Goal: Check status: Verify the current state of an ongoing process or item

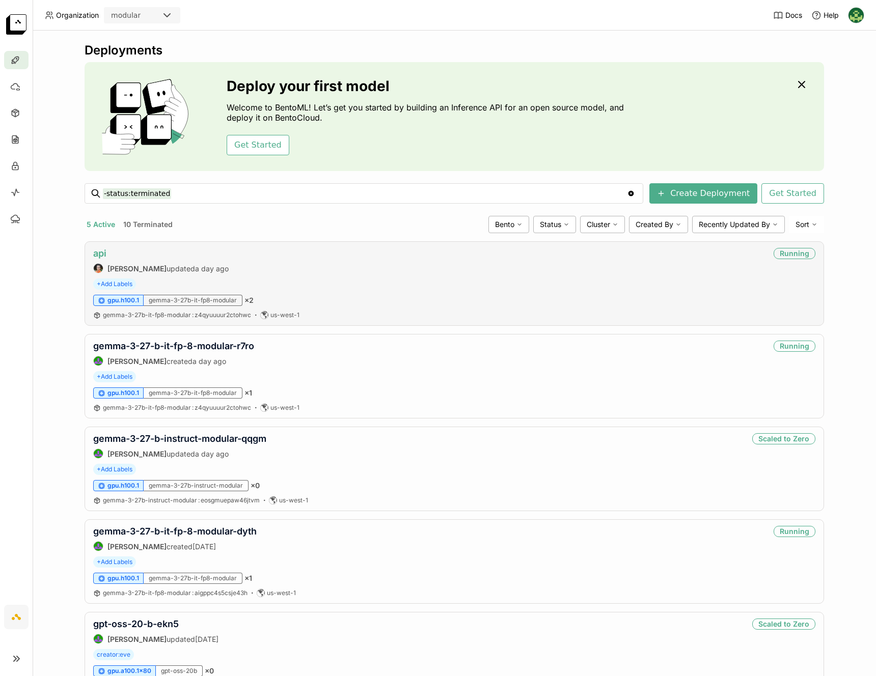
click at [100, 250] on link "api" at bounding box center [99, 253] width 13 height 11
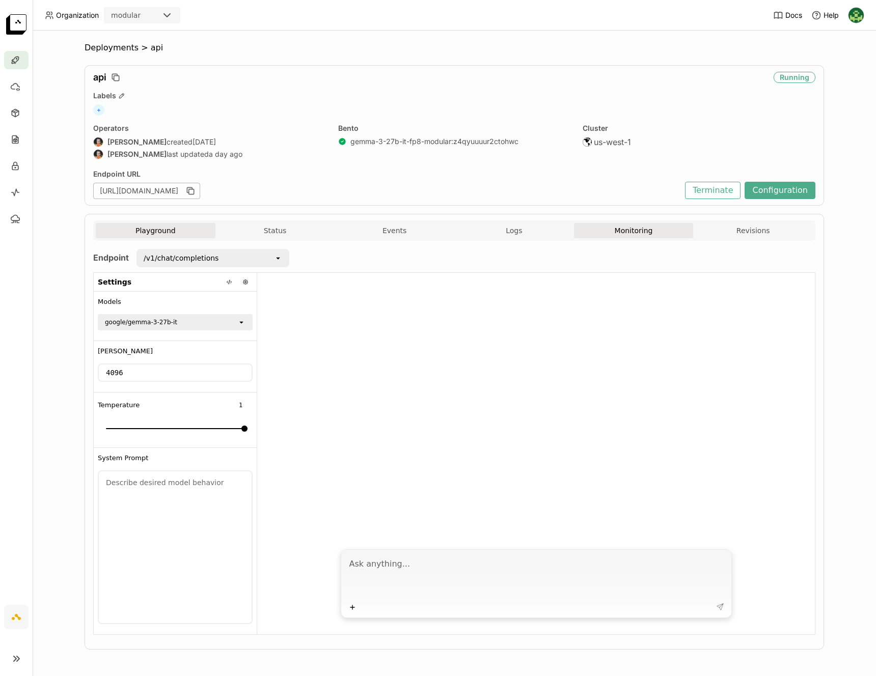
click at [626, 232] on button "Monitoring" at bounding box center [634, 230] width 120 height 15
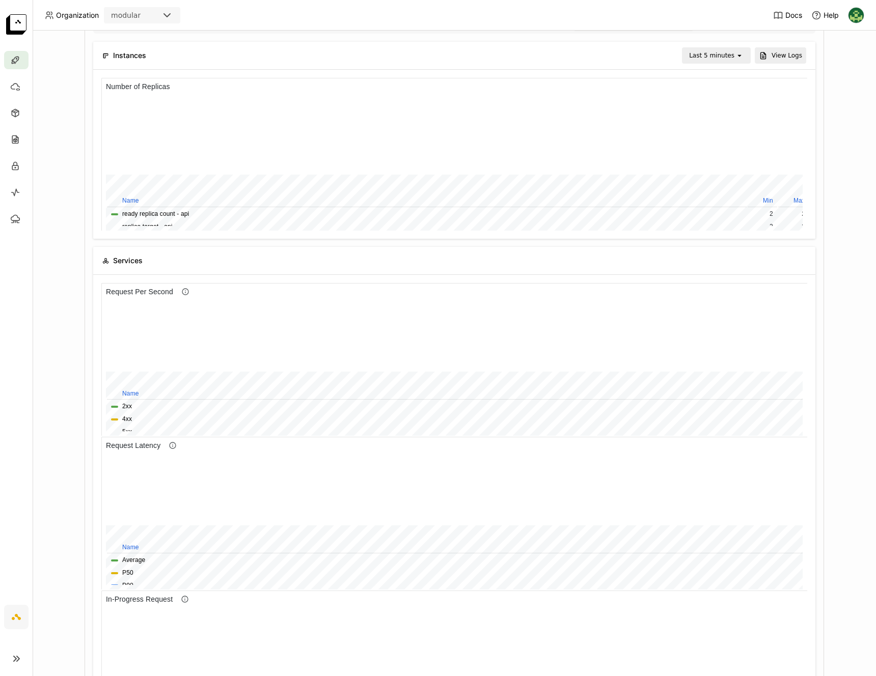
scroll to position [244, 0]
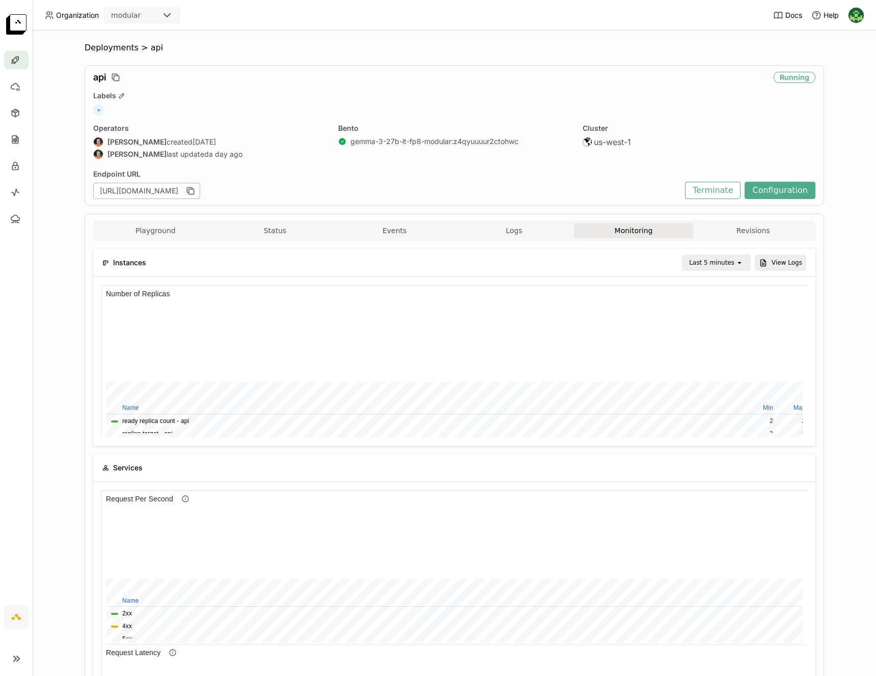
click at [710, 263] on div "Last 5 minutes" at bounding box center [711, 263] width 45 height 10
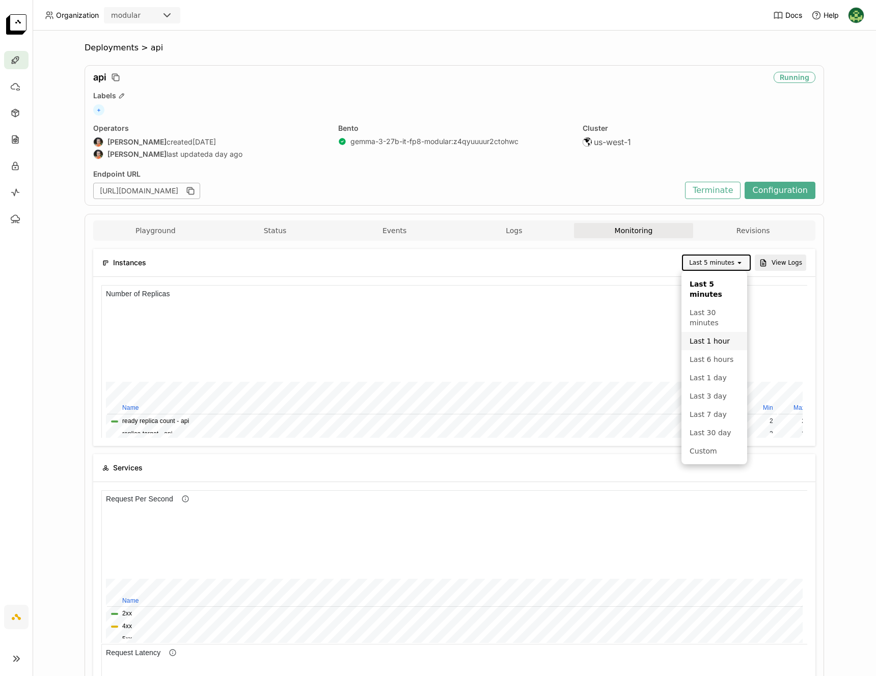
click at [707, 336] on div "Last 1 hour" at bounding box center [713, 341] width 49 height 10
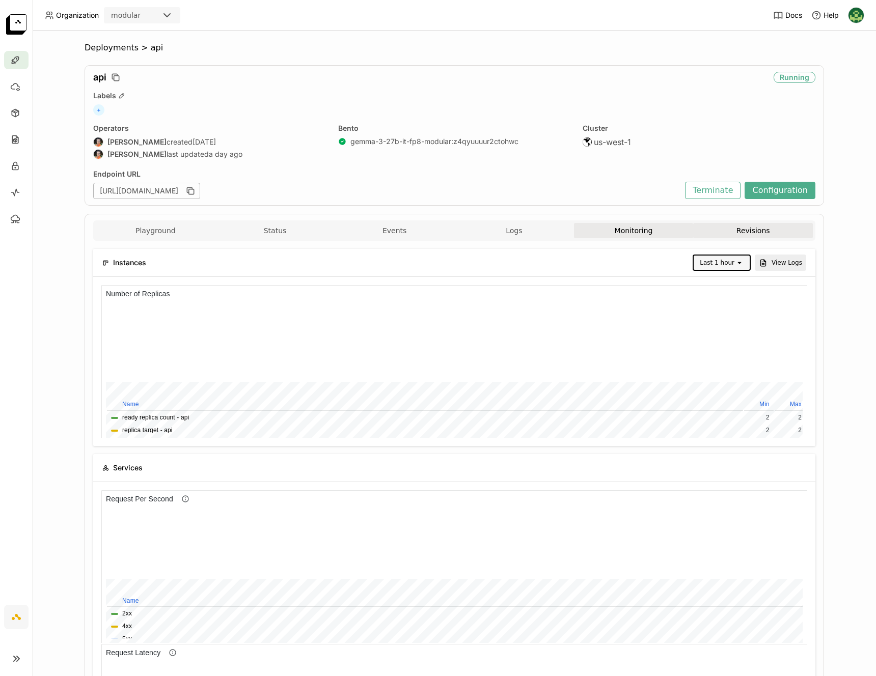
click at [726, 228] on button "Revisions" at bounding box center [753, 230] width 120 height 15
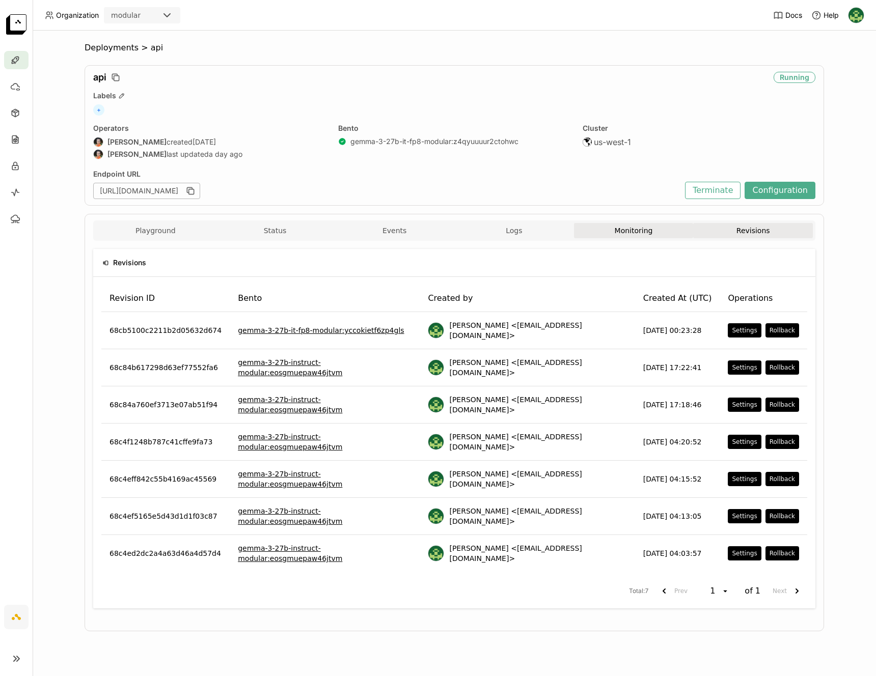
click at [651, 231] on button "Monitoring" at bounding box center [634, 230] width 120 height 15
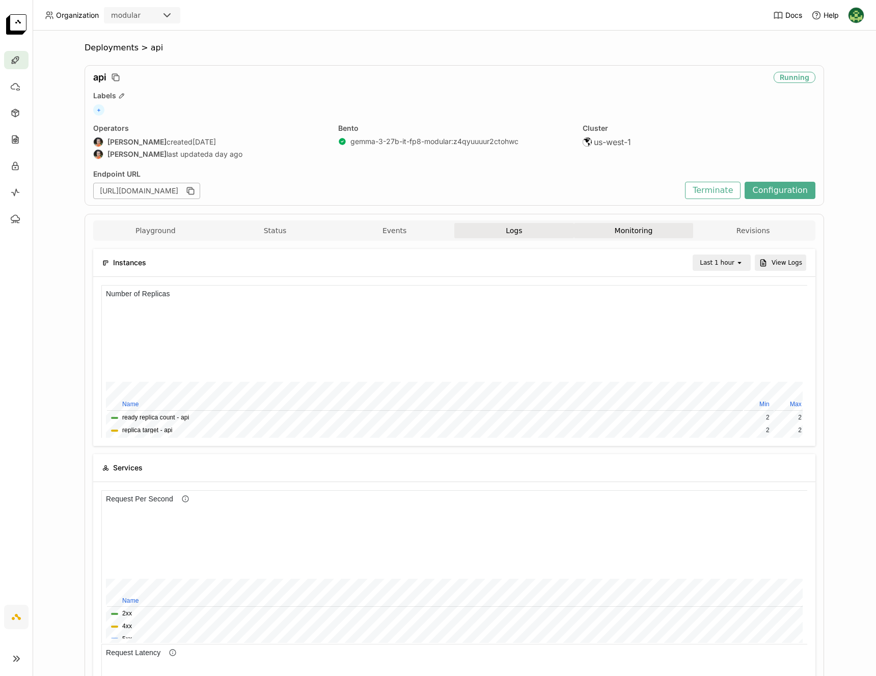
click at [542, 228] on button "Logs" at bounding box center [514, 230] width 120 height 15
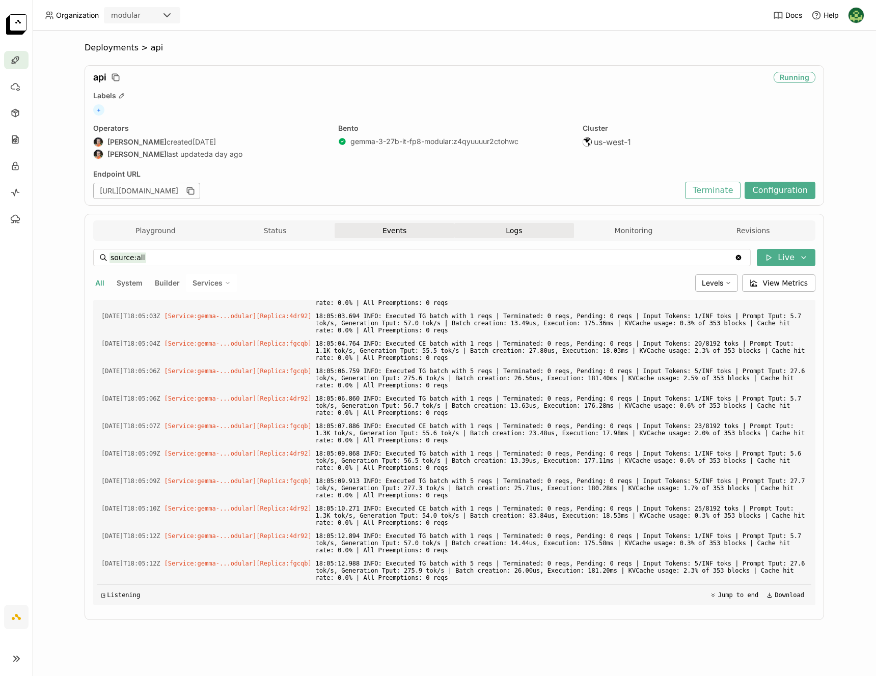
click at [398, 228] on button "Events" at bounding box center [394, 230] width 120 height 15
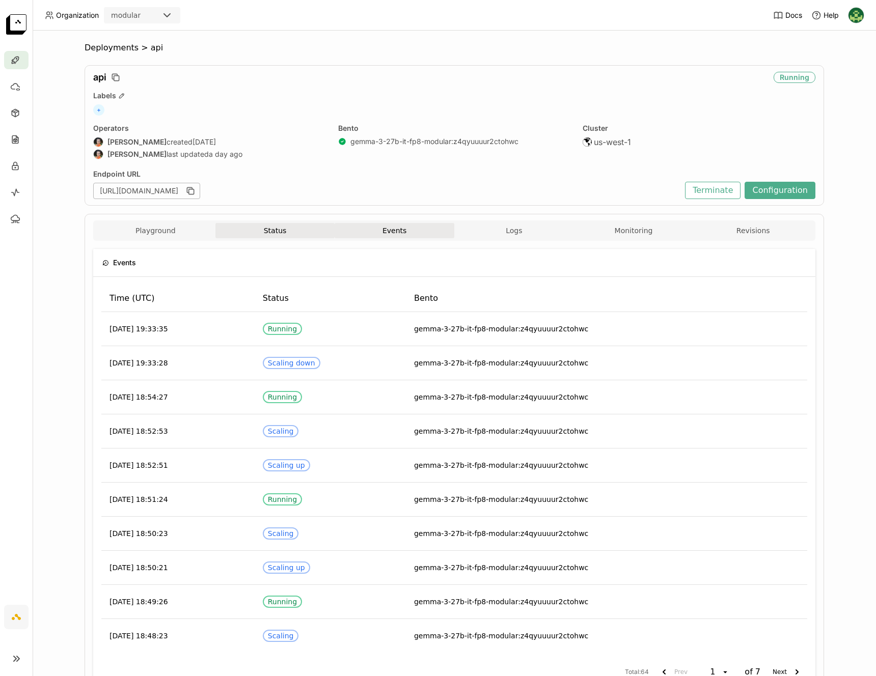
click at [290, 227] on button "Status" at bounding box center [275, 230] width 120 height 15
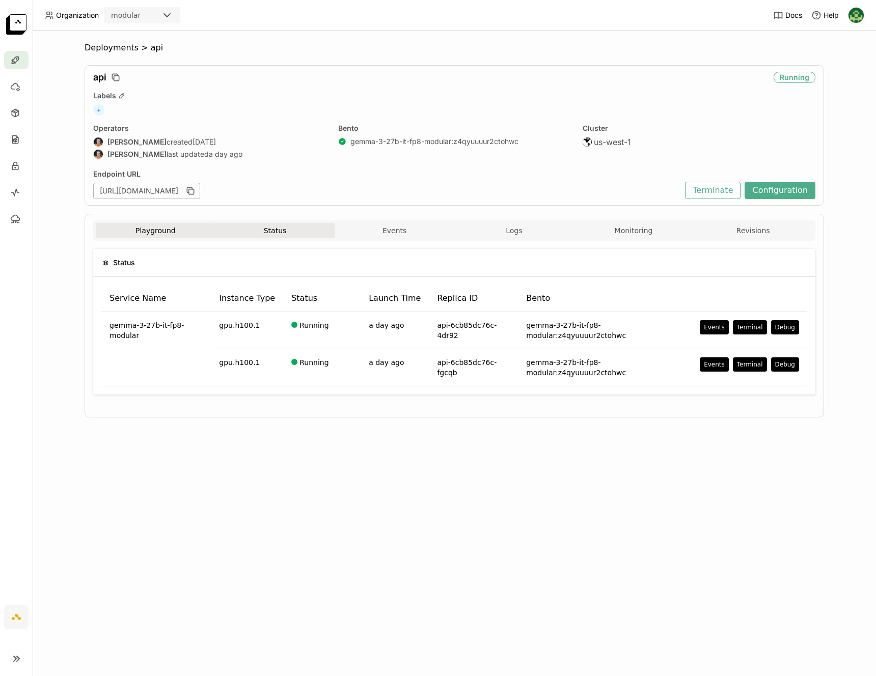
click at [172, 230] on button "Playground" at bounding box center [156, 230] width 120 height 15
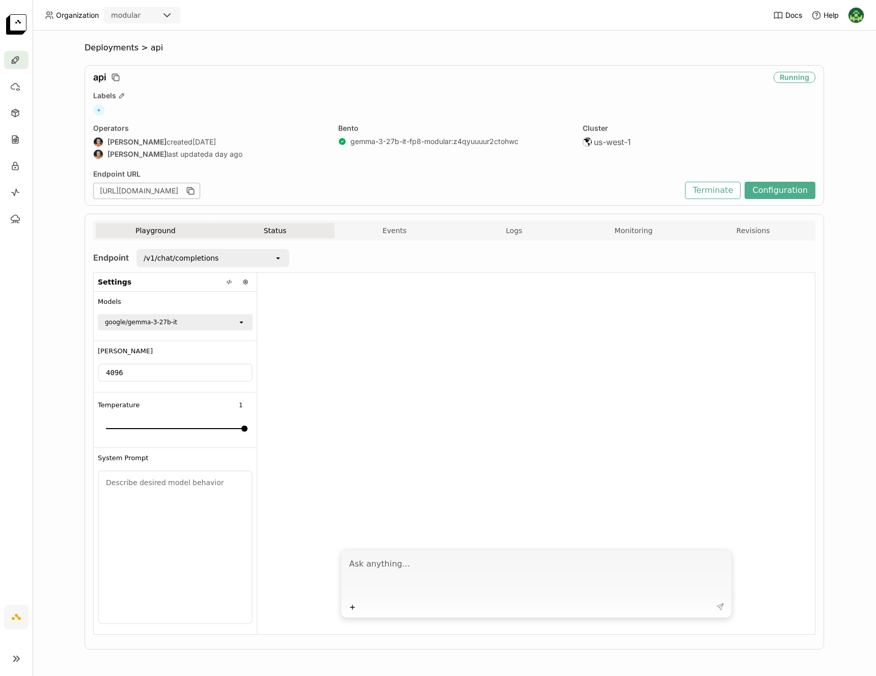
click at [279, 236] on button "Status" at bounding box center [275, 230] width 120 height 15
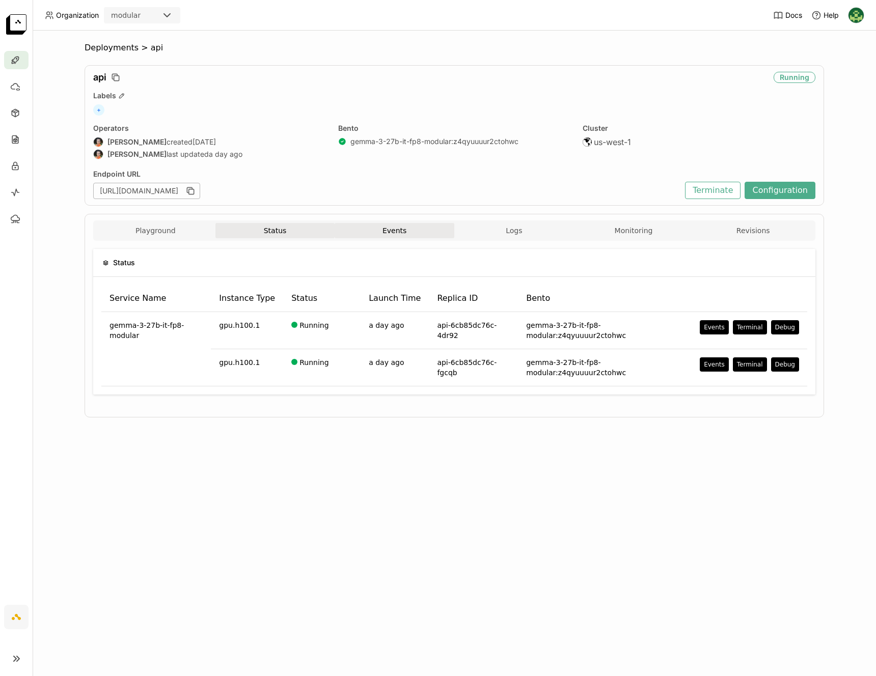
click at [388, 235] on button "Events" at bounding box center [394, 230] width 120 height 15
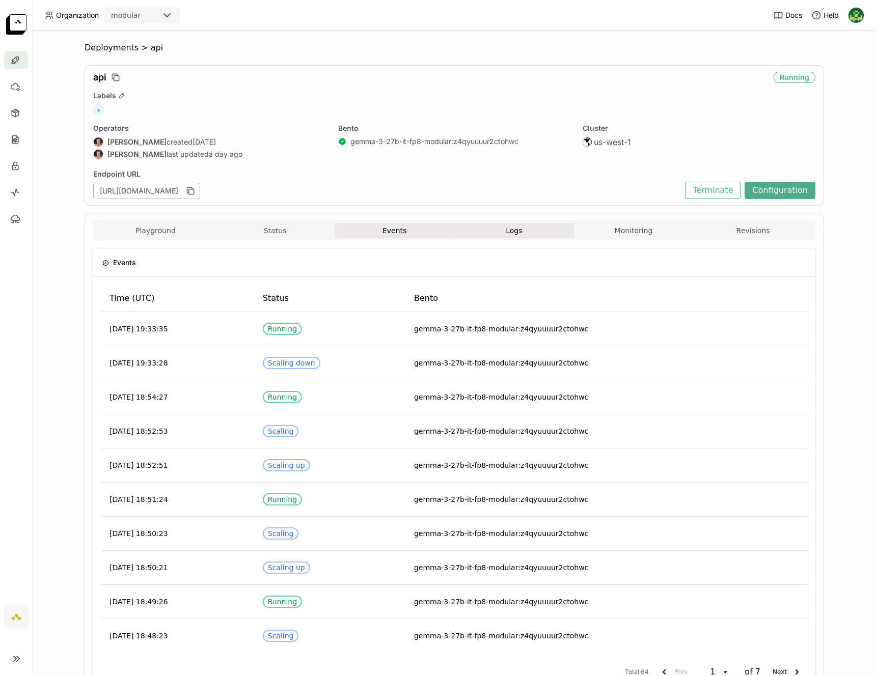
click at [516, 233] on span "Logs" at bounding box center [514, 230] width 16 height 9
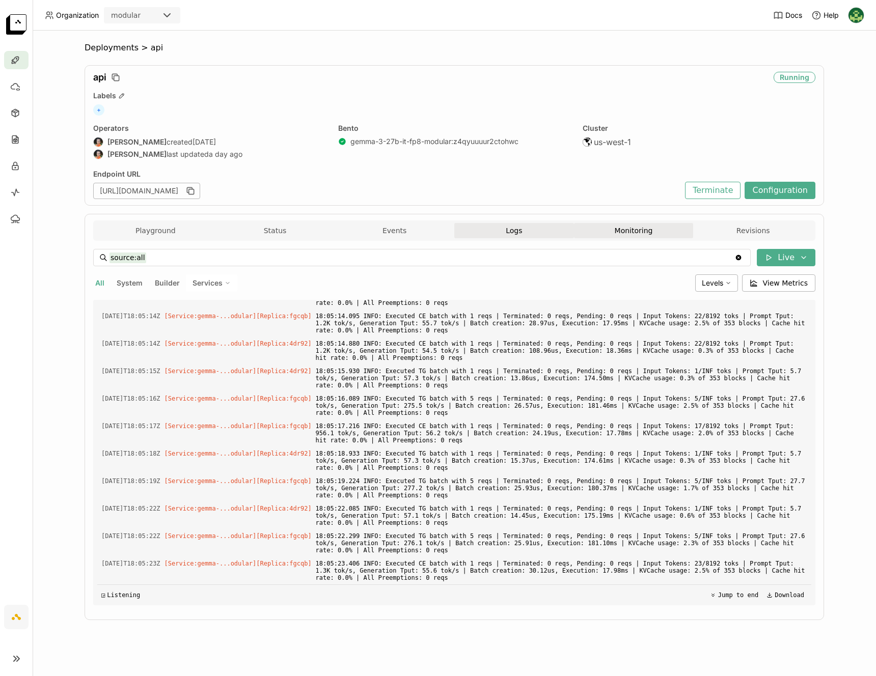
click at [645, 229] on button "Monitoring" at bounding box center [634, 230] width 120 height 15
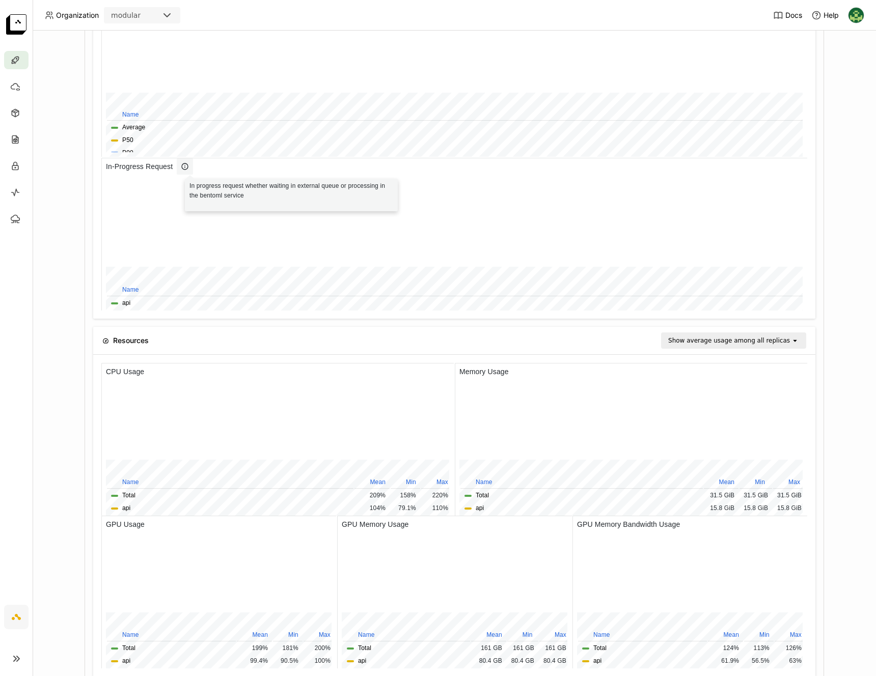
click at [184, 164] on span at bounding box center [185, 166] width 16 height 16
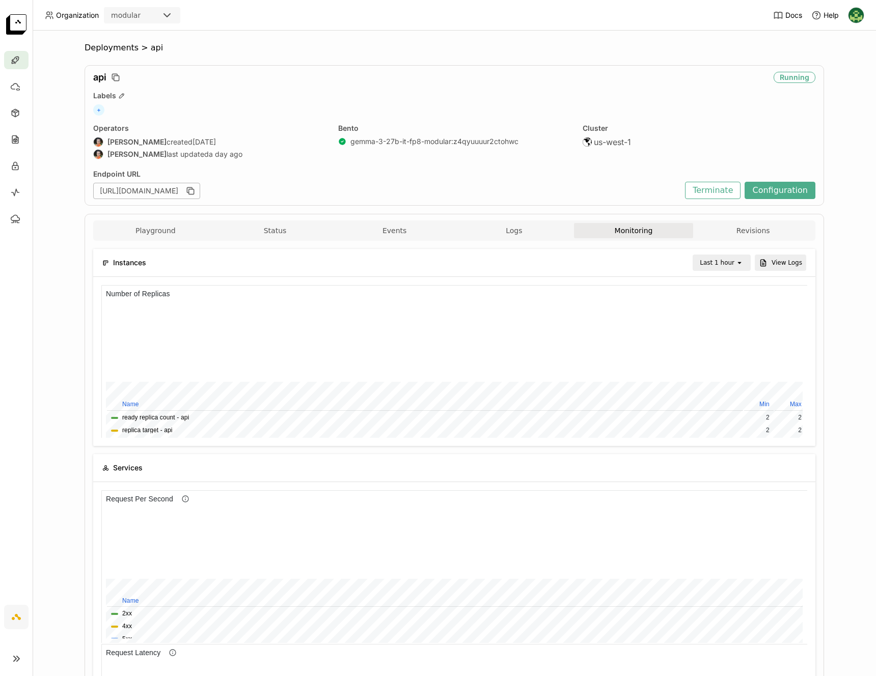
click at [315, 65] on div "api Running Labels + Operators [PERSON_NAME] created [DATE] [PERSON_NAME] last …" at bounding box center [454, 135] width 739 height 141
click at [121, 239] on div "Playground Status Events Logs Monitoring Revisions" at bounding box center [454, 232] width 717 height 18
click at [128, 233] on button "Playground" at bounding box center [156, 230] width 120 height 15
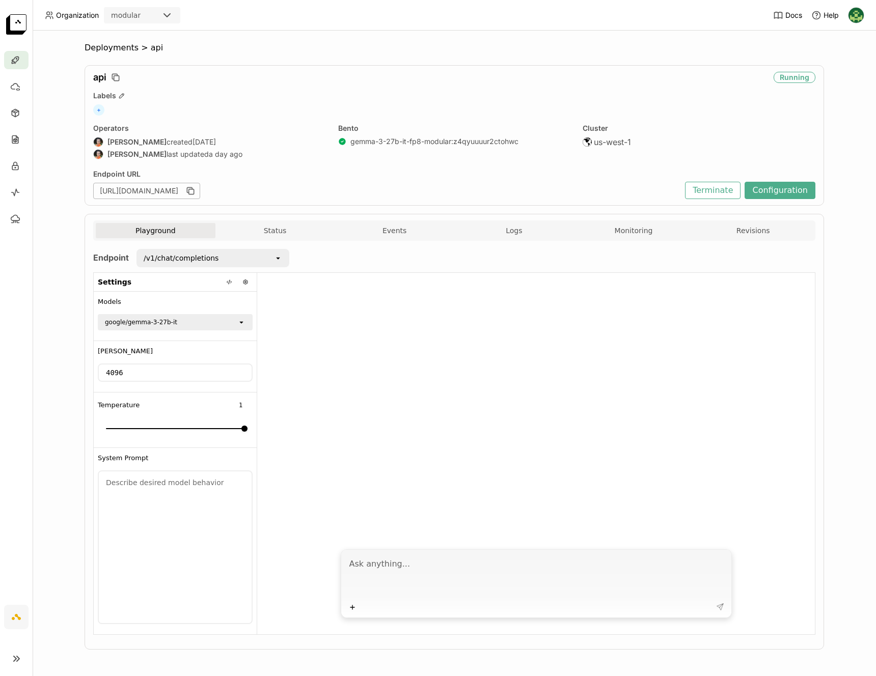
click at [278, 238] on div "Playground Status Events Logs Monitoring Revisions" at bounding box center [454, 232] width 717 height 18
click at [281, 235] on button "Status" at bounding box center [275, 230] width 120 height 15
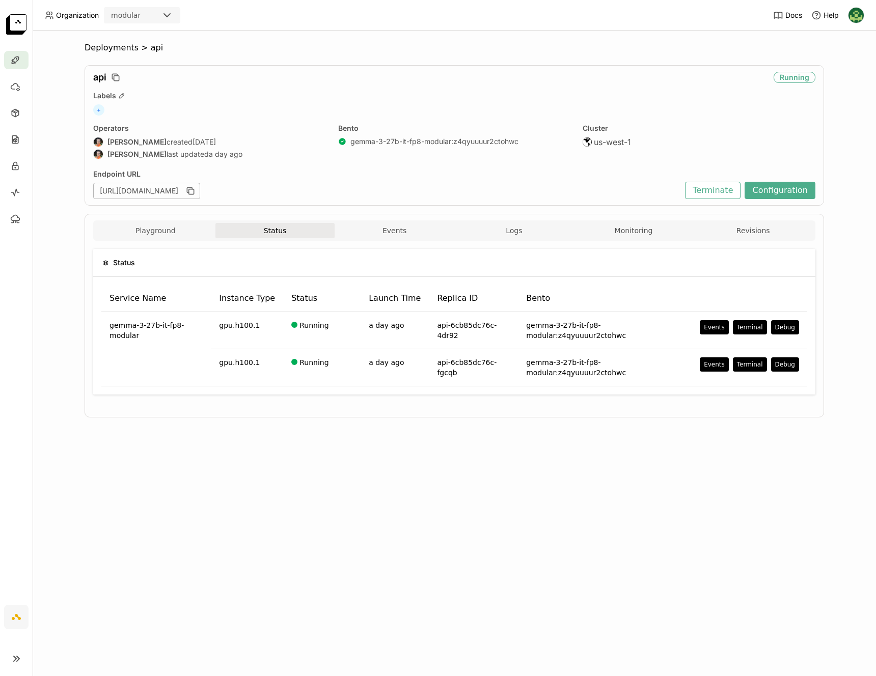
click at [377, 239] on div "Playground Status Events Logs Monitoring Revisions" at bounding box center [454, 232] width 717 height 18
click at [393, 226] on button "Events" at bounding box center [394, 230] width 120 height 15
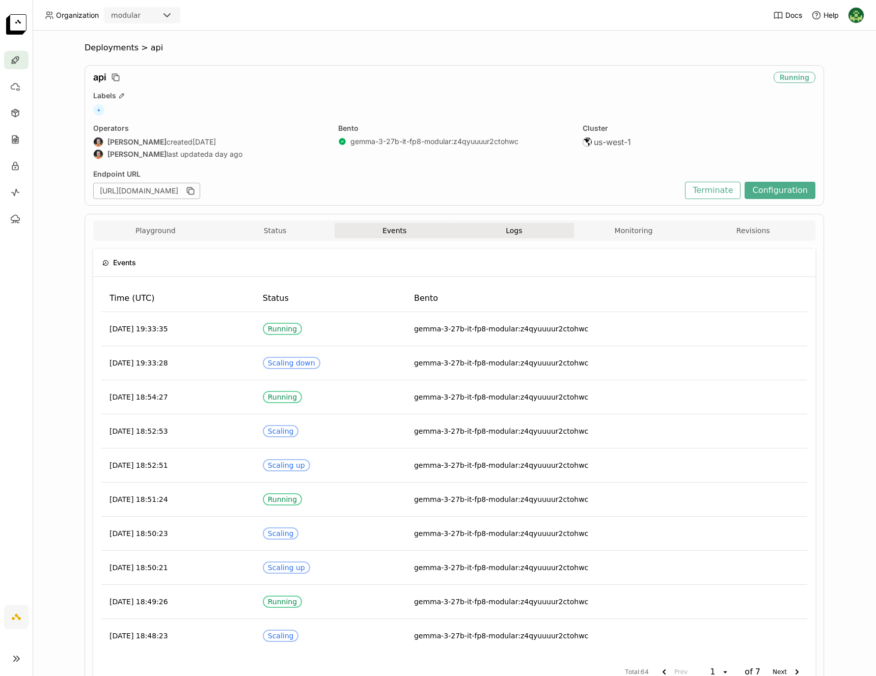
click at [521, 231] on button "Logs" at bounding box center [514, 230] width 120 height 15
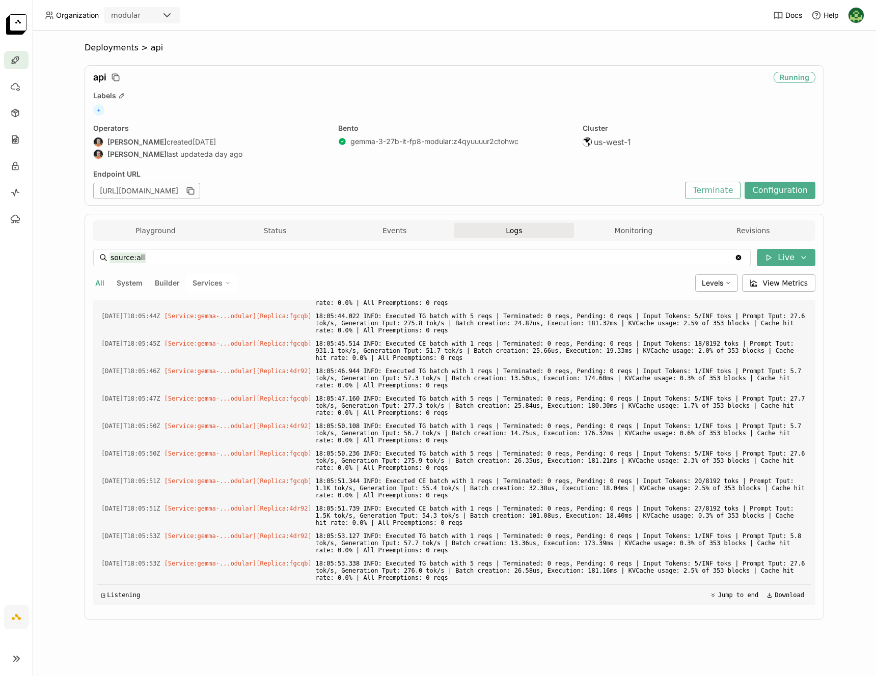
scroll to position [4987, 0]
click at [651, 232] on button "Monitoring" at bounding box center [634, 230] width 120 height 15
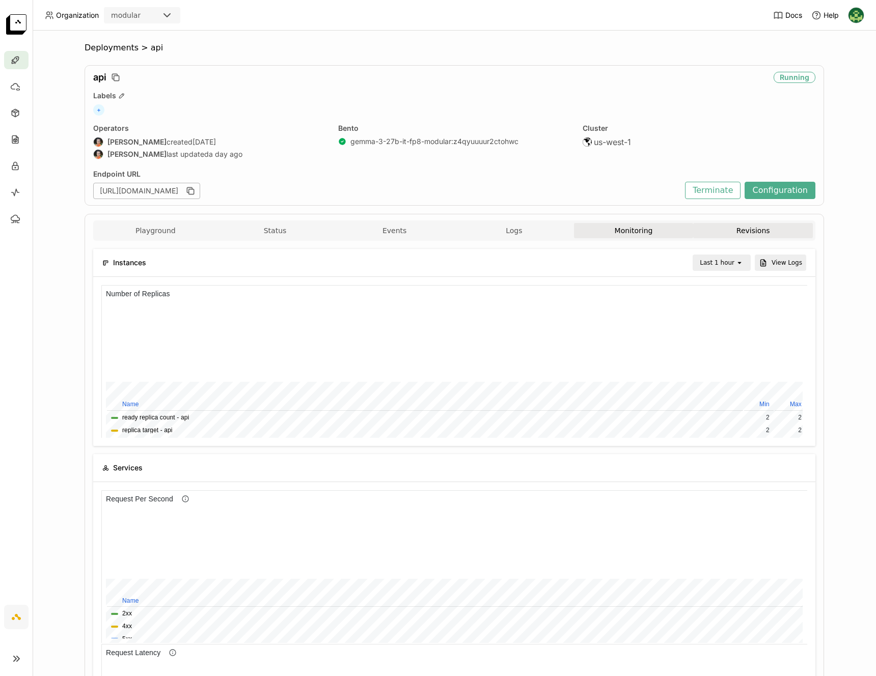
click at [753, 232] on button "Revisions" at bounding box center [753, 230] width 120 height 15
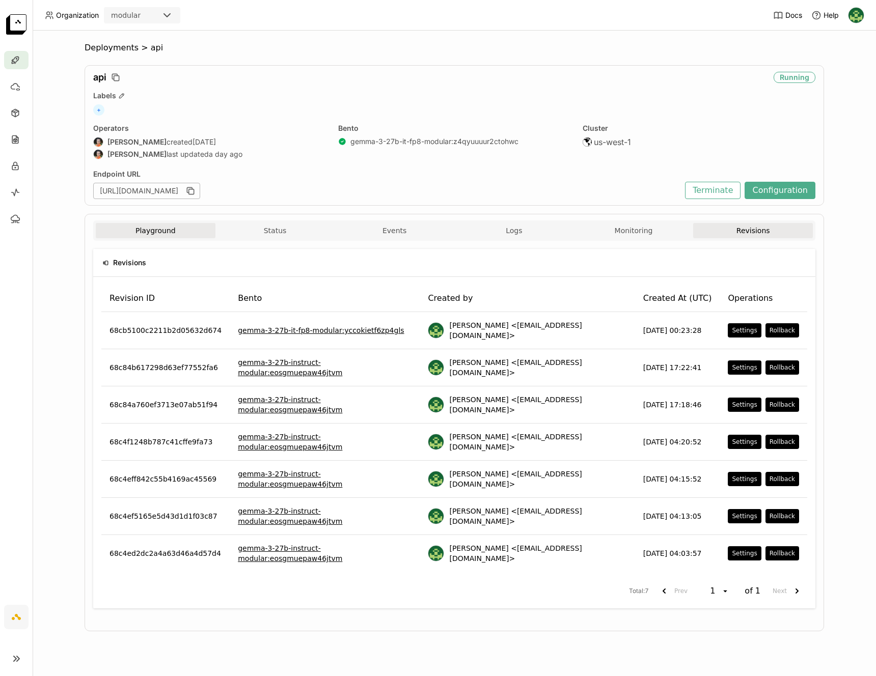
click at [148, 229] on button "Playground" at bounding box center [156, 230] width 120 height 15
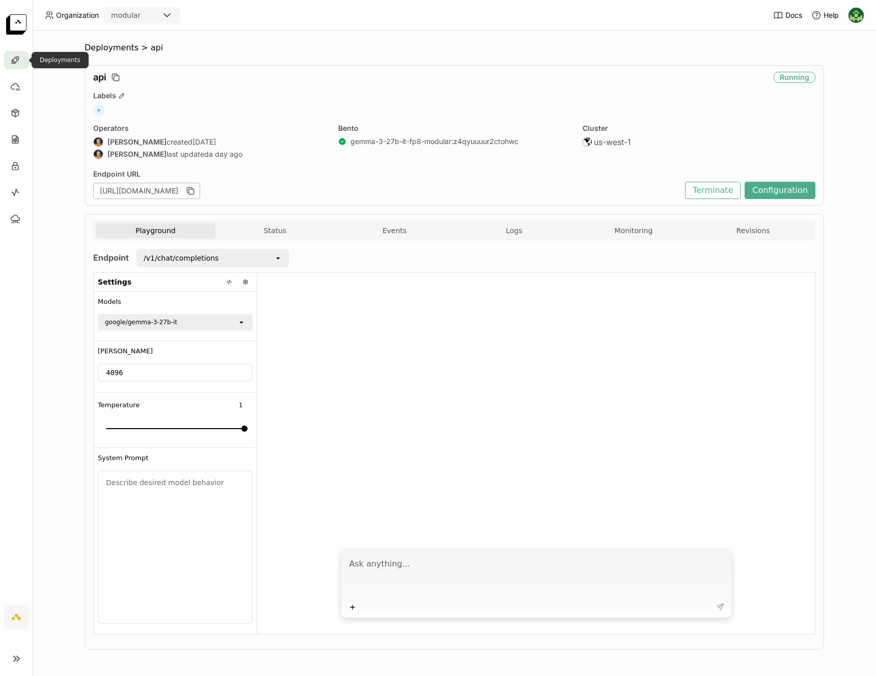
click at [16, 63] on icon at bounding box center [15, 60] width 10 height 10
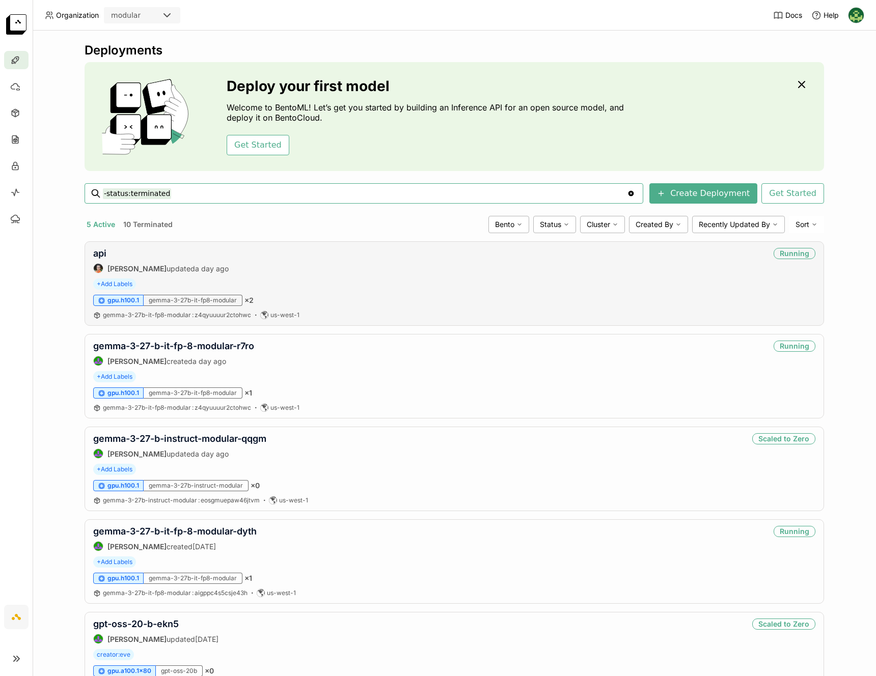
click at [85, 254] on div "api [PERSON_NAME] updated a day ago Running + Add Labels gpu.h100.1 gemma-3-27b…" at bounding box center [454, 283] width 739 height 85
click at [88, 253] on div "api [PERSON_NAME] updated a day ago Running + Add Labels gpu.h100.1 gemma-3-27b…" at bounding box center [454, 283] width 739 height 85
click at [93, 253] on link "api" at bounding box center [99, 253] width 13 height 11
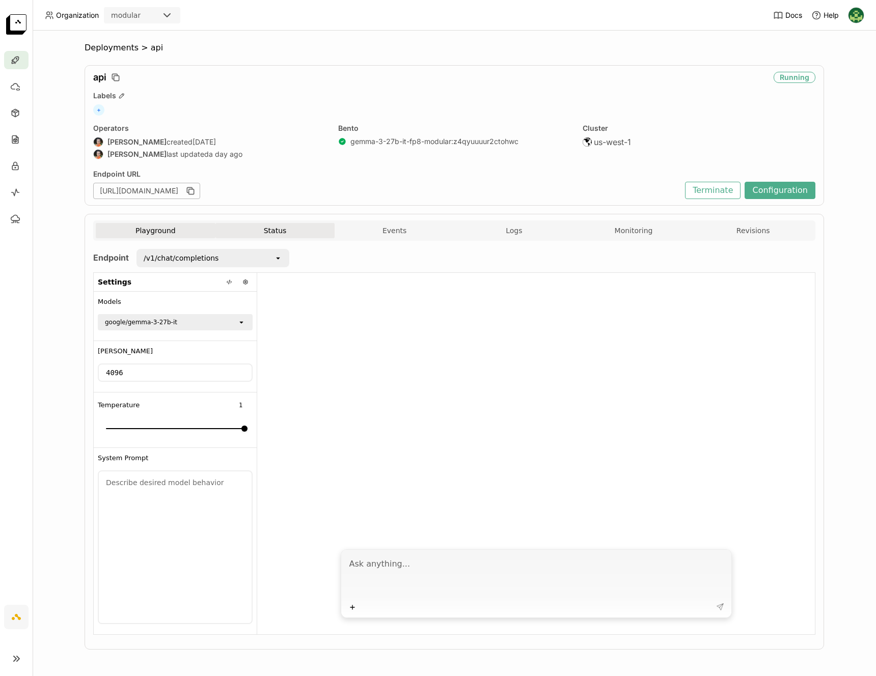
click at [299, 228] on button "Status" at bounding box center [275, 230] width 120 height 15
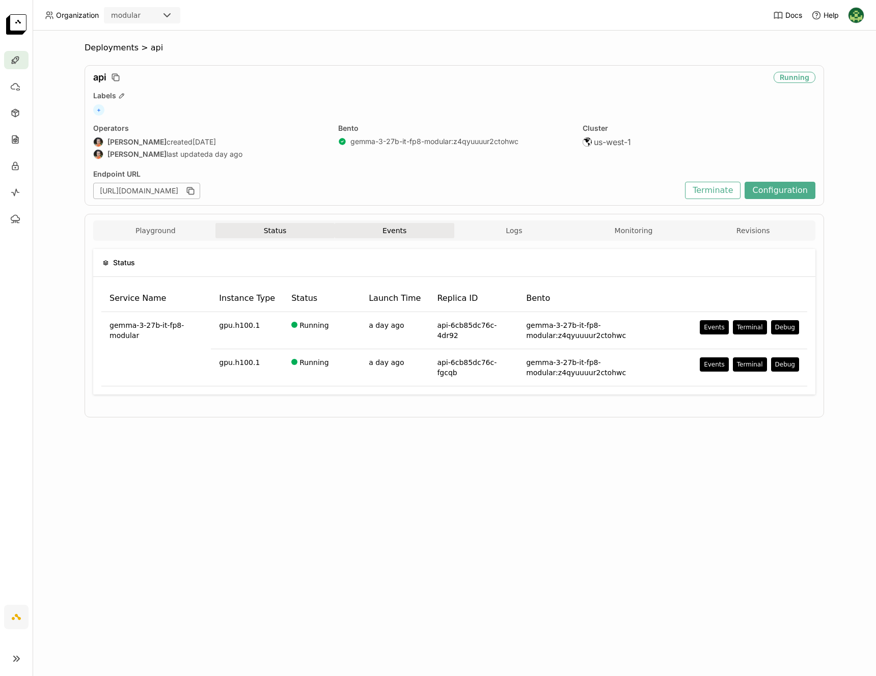
click at [381, 230] on button "Events" at bounding box center [394, 230] width 120 height 15
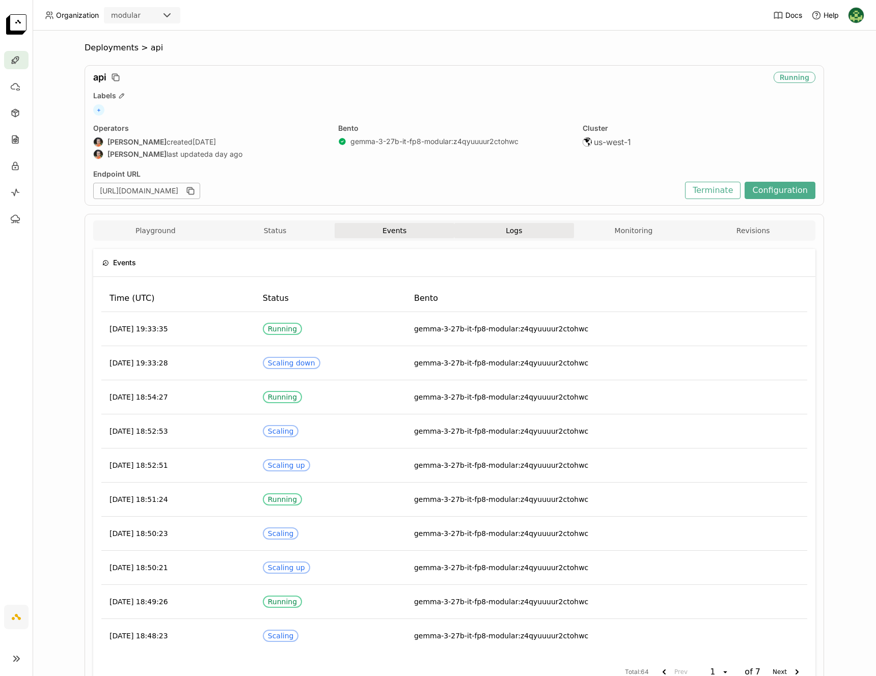
click at [506, 231] on span "Logs" at bounding box center [514, 230] width 16 height 9
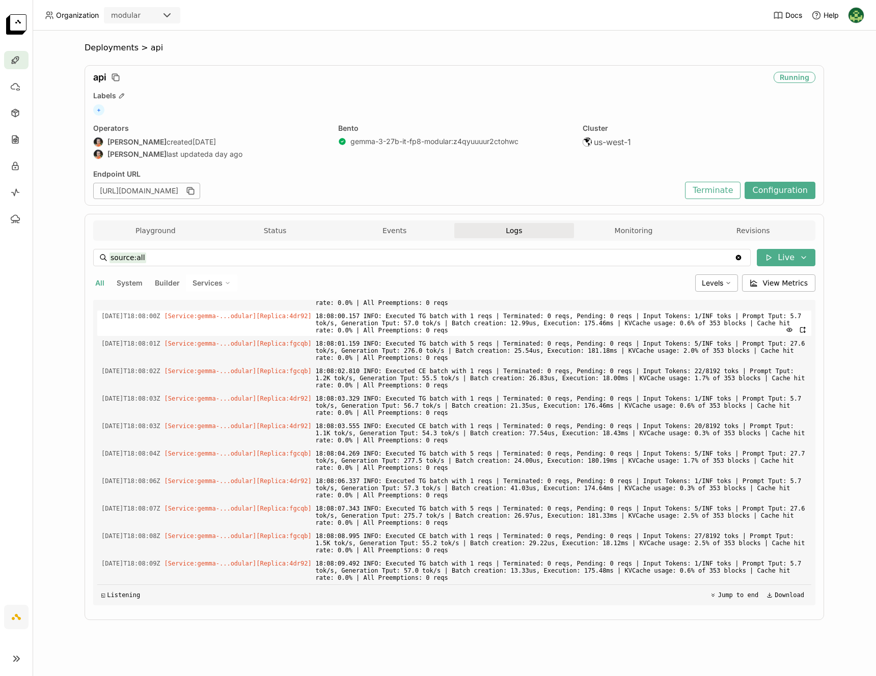
scroll to position [2732, 0]
click at [628, 237] on button "Monitoring" at bounding box center [634, 230] width 120 height 15
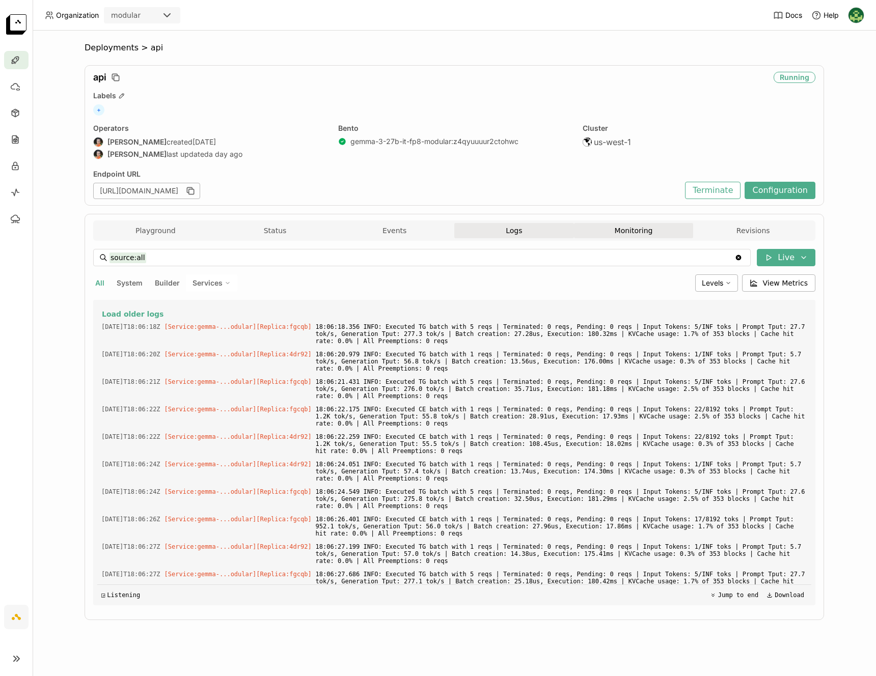
scroll to position [145, 345]
